Goal: Register for event/course

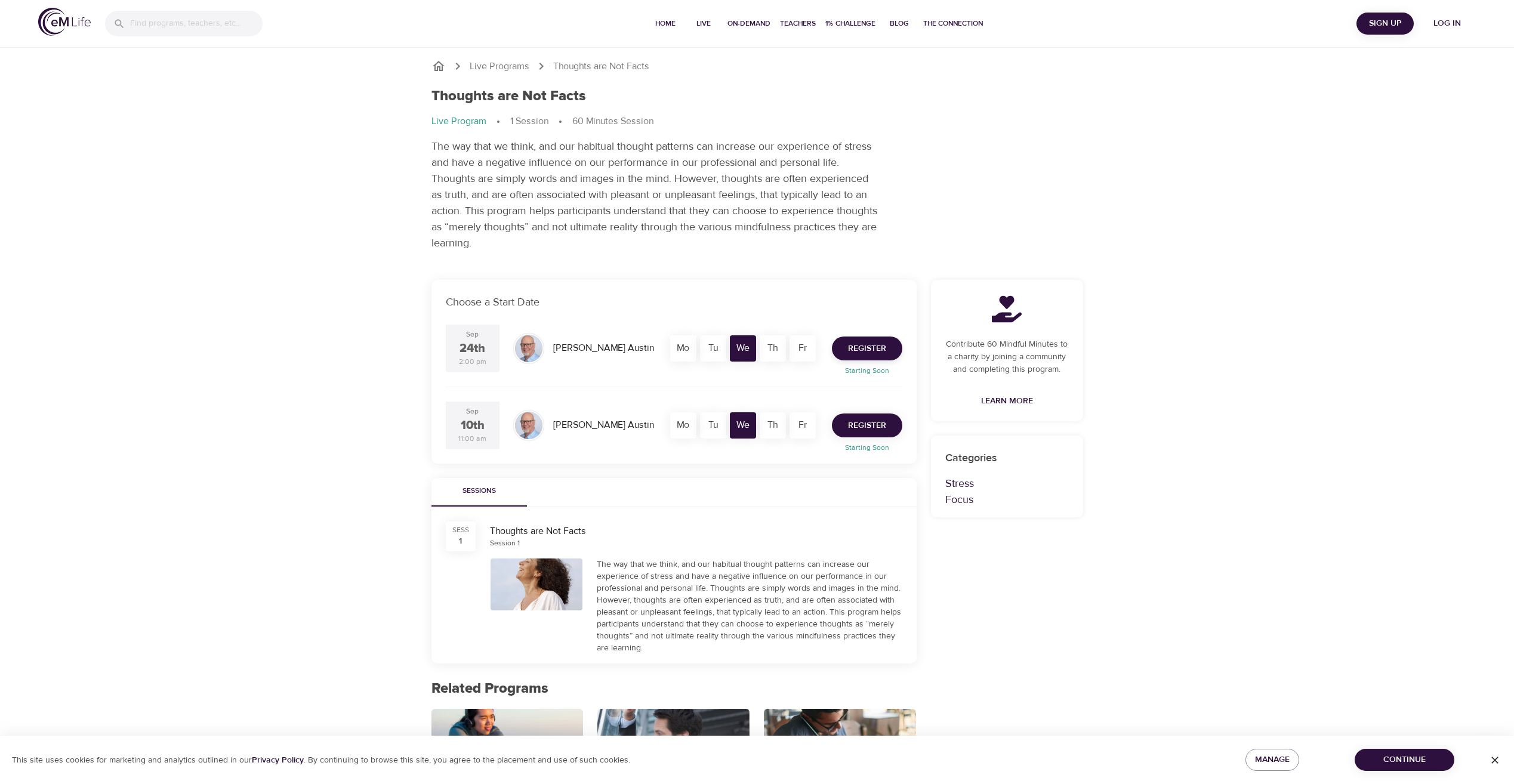
click at [876, 430] on span "Register" at bounding box center [867, 426] width 38 height 15
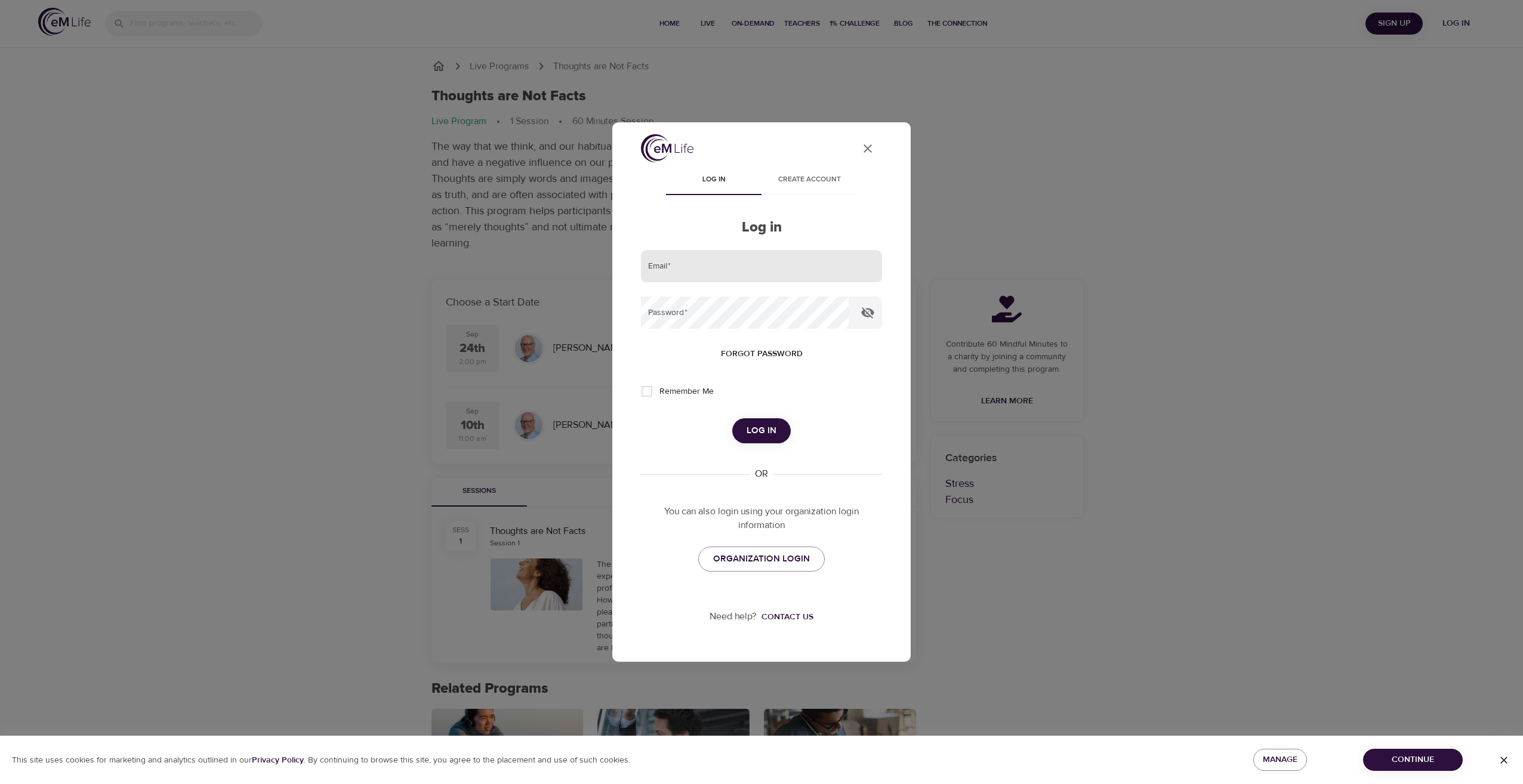
click at [698, 270] on input "email" at bounding box center [762, 266] width 241 height 32
type input "[PERSON_NAME][DOMAIN_NAME][EMAIL_ADDRESS][PERSON_NAME][DOMAIN_NAME]"
click at [697, 393] on span "Remember Me" at bounding box center [687, 392] width 54 height 13
click at [660, 393] on input "Remember Me" at bounding box center [647, 392] width 25 height 25
checkbox input "true"
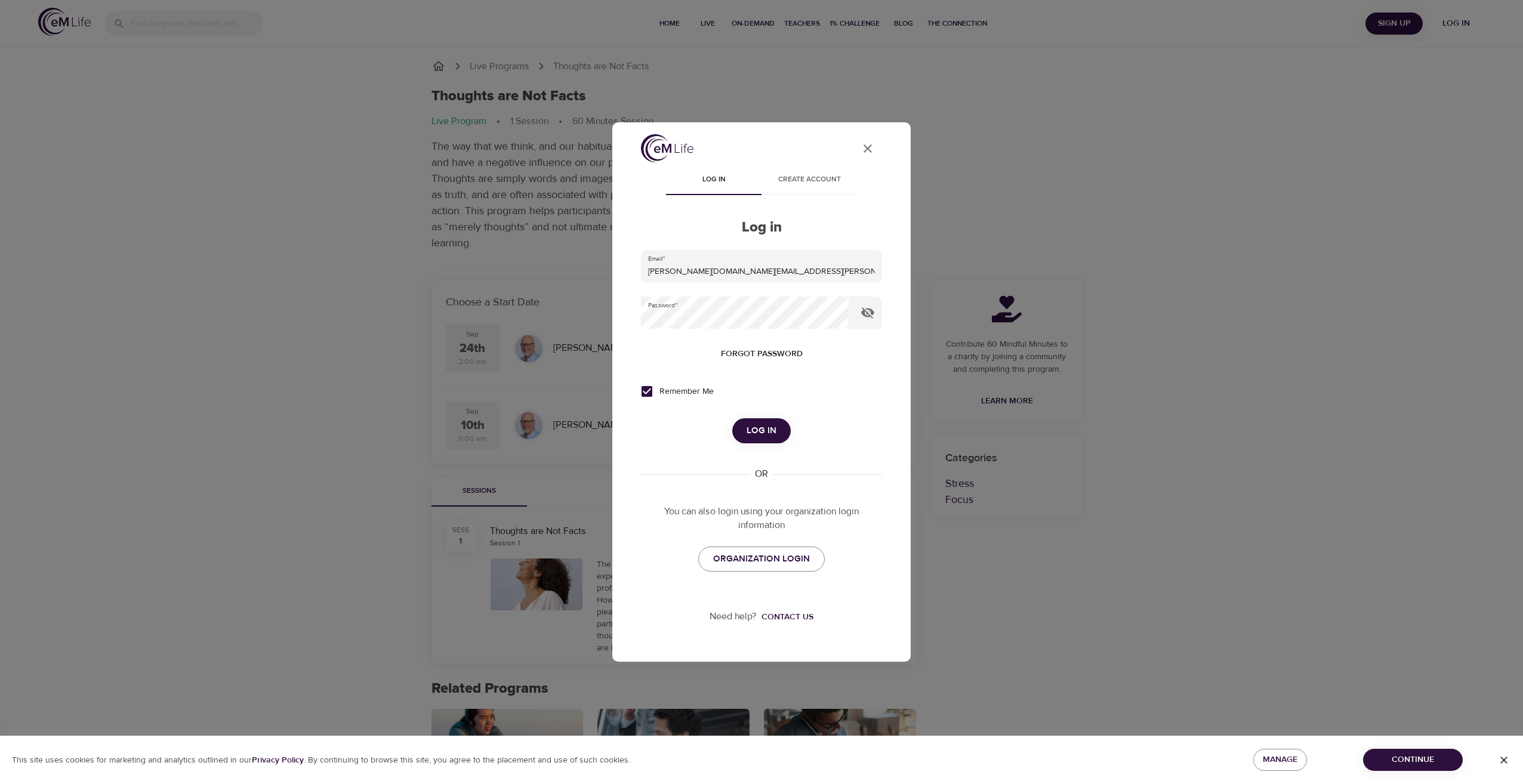
click at [770, 431] on span "Log in" at bounding box center [762, 431] width 30 height 16
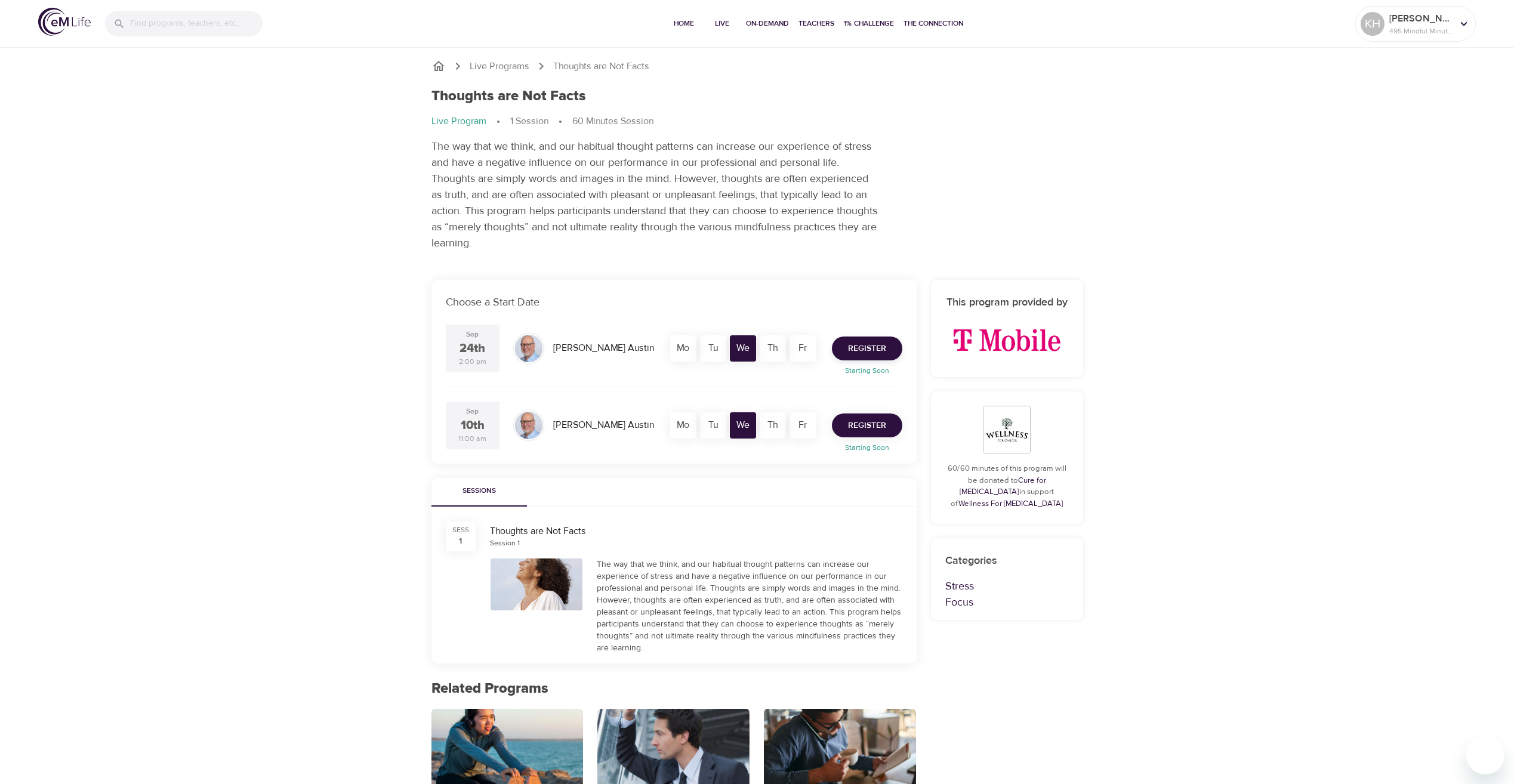
click at [872, 425] on span "Register" at bounding box center [867, 426] width 38 height 15
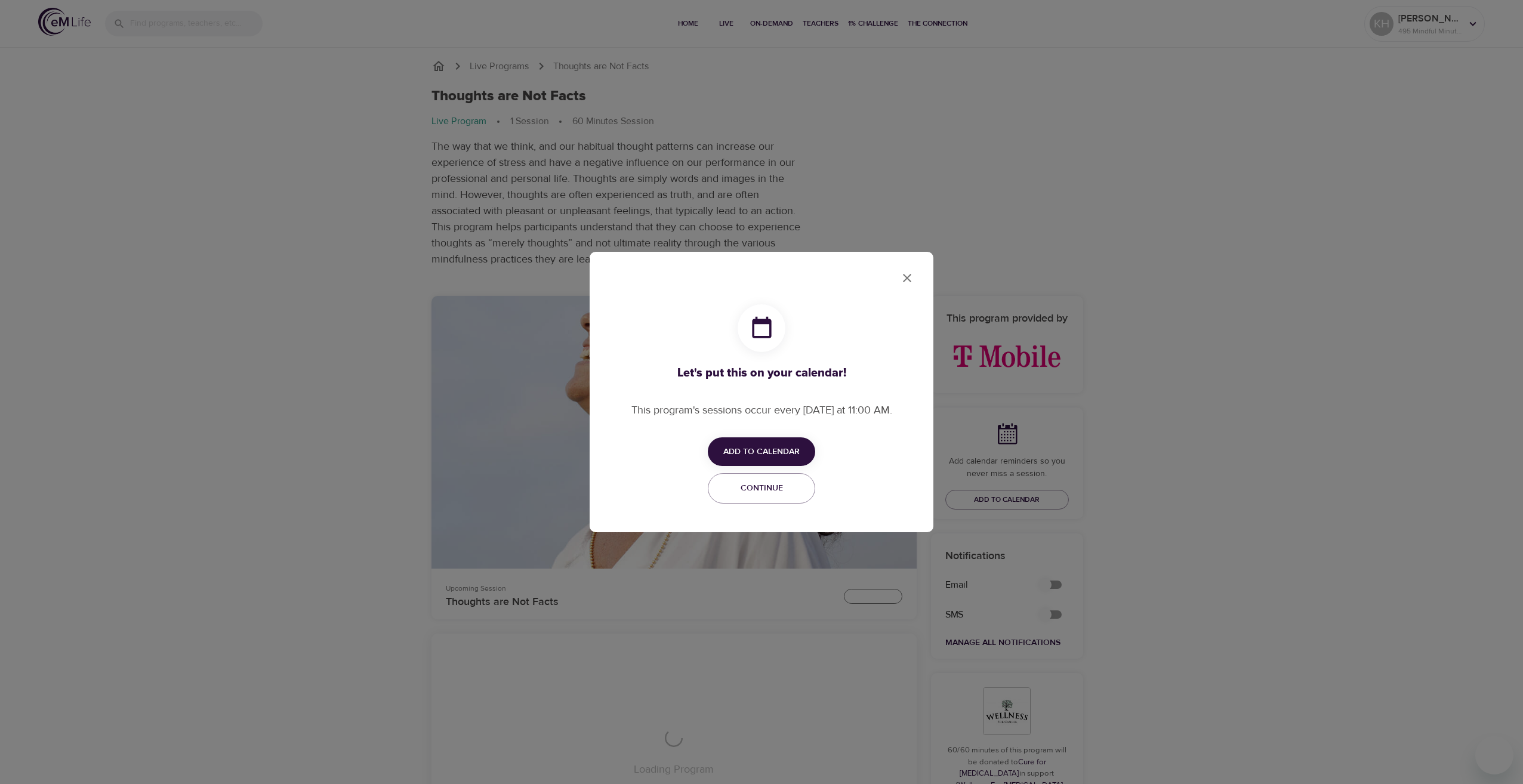
checkbox input "true"
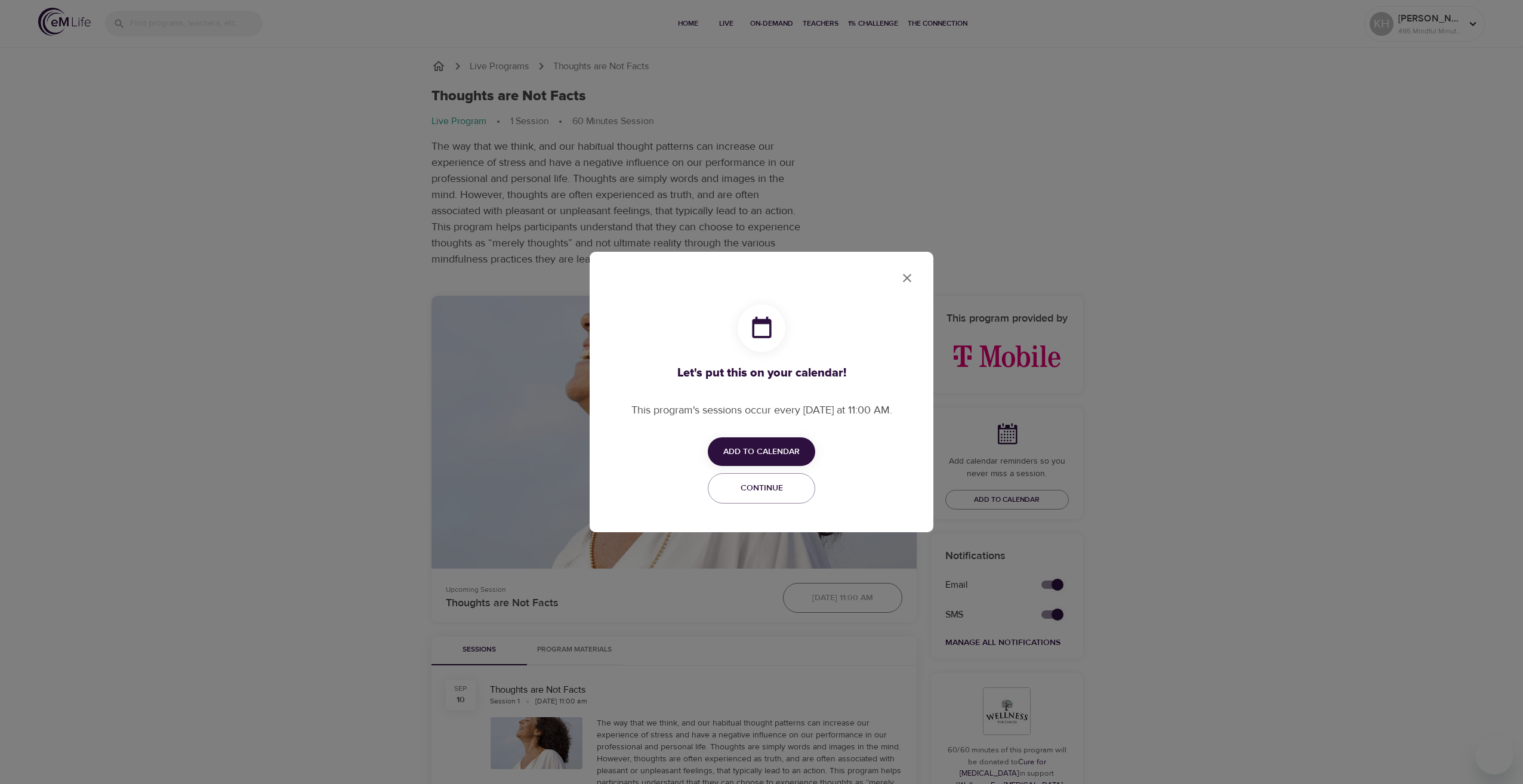
click at [774, 454] on span "Add to Calendar" at bounding box center [762, 452] width 76 height 15
click at [779, 500] on span "Outlook" at bounding box center [769, 498] width 37 height 16
click at [914, 279] on div at bounding box center [762, 392] width 1523 height 784
click at [770, 487] on span "Continue" at bounding box center [761, 488] width 92 height 15
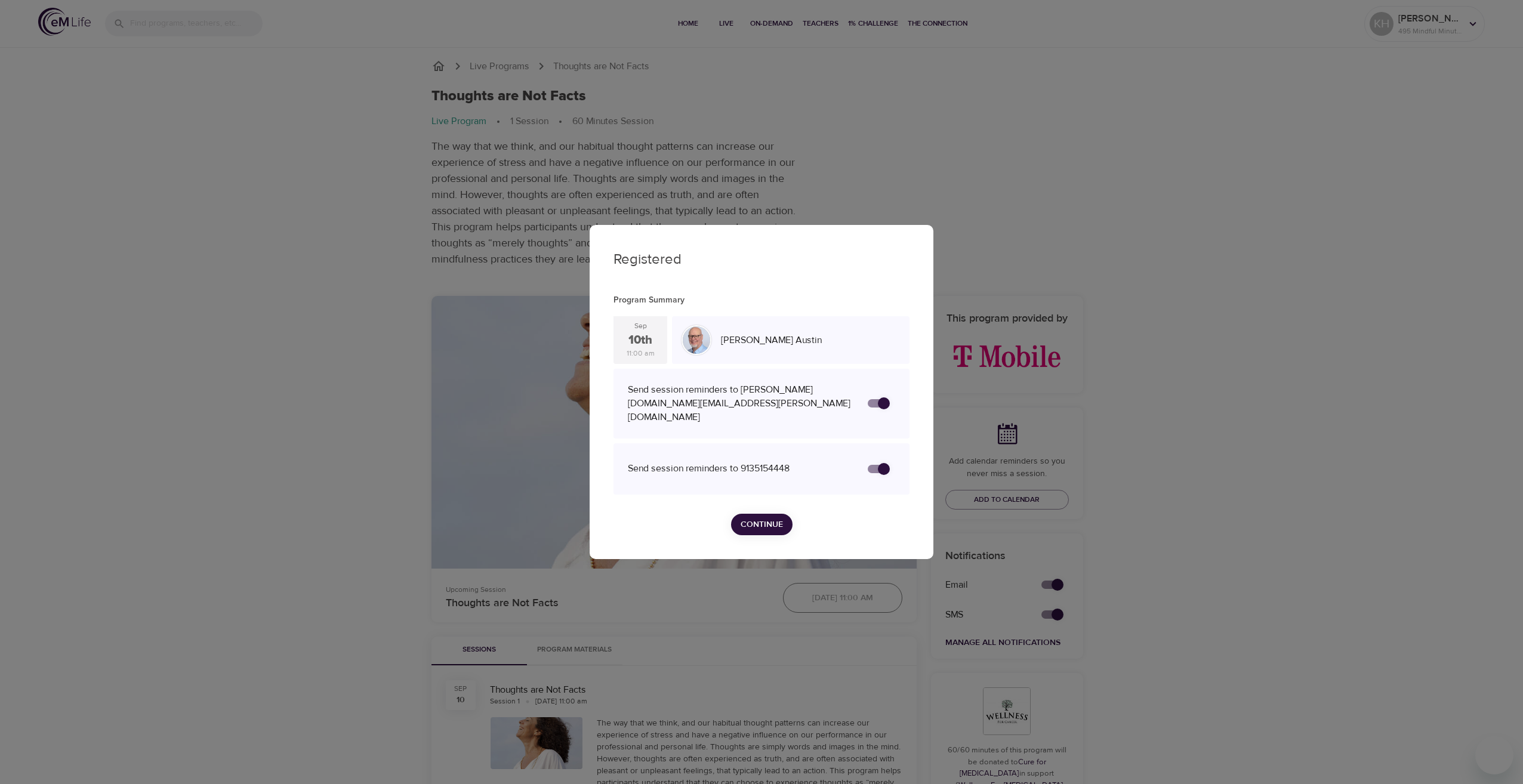
click at [771, 517] on span "Continue" at bounding box center [762, 525] width 42 height 15
